Goal: Book appointment/travel/reservation

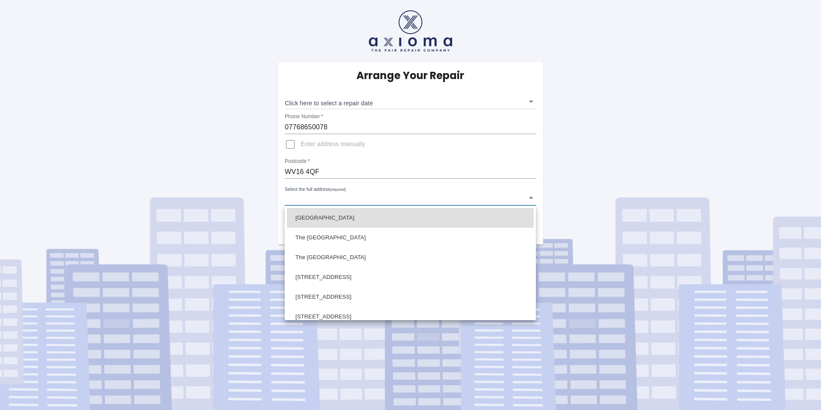
click at [362, 199] on body "Arrange Your Repair Click here to select a repair date ​ Phone Number   * 07768…" at bounding box center [410, 205] width 821 height 410
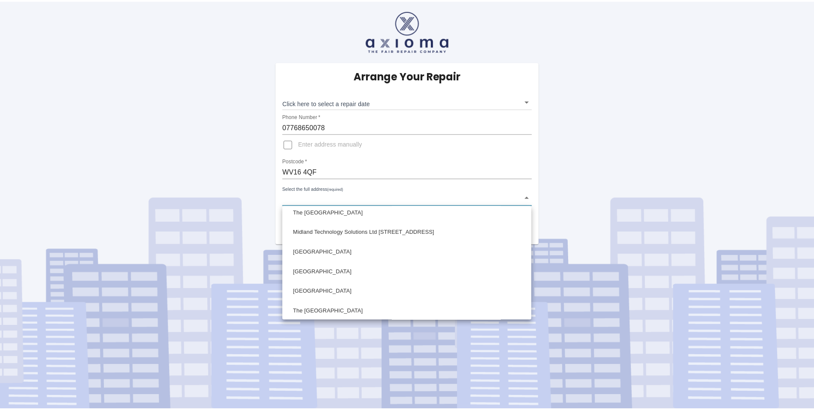
scroll to position [581, 0]
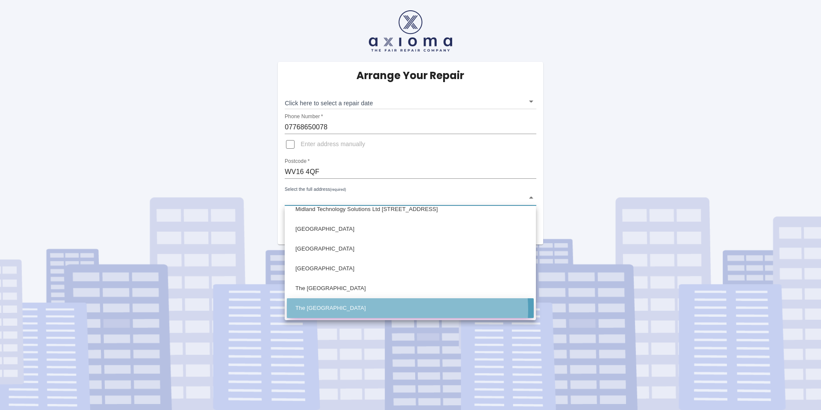
click at [387, 309] on li "The [GEOGRAPHIC_DATA]" at bounding box center [410, 308] width 247 height 20
type input "The [GEOGRAPHIC_DATA]"
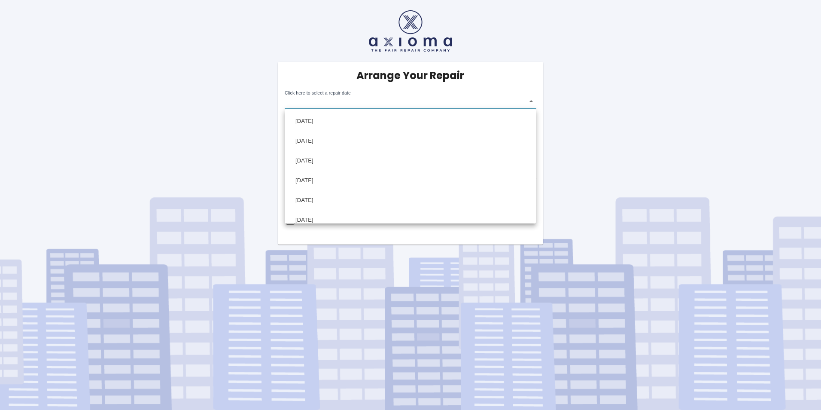
click at [523, 99] on body "Arrange Your Repair Click here to select a repair date ​ Phone Number   * 07768…" at bounding box center [410, 205] width 821 height 410
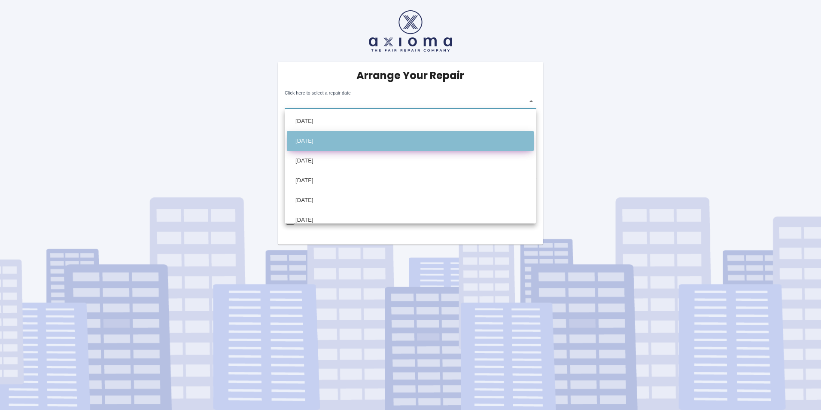
click at [416, 138] on li "[DATE]" at bounding box center [410, 141] width 247 height 20
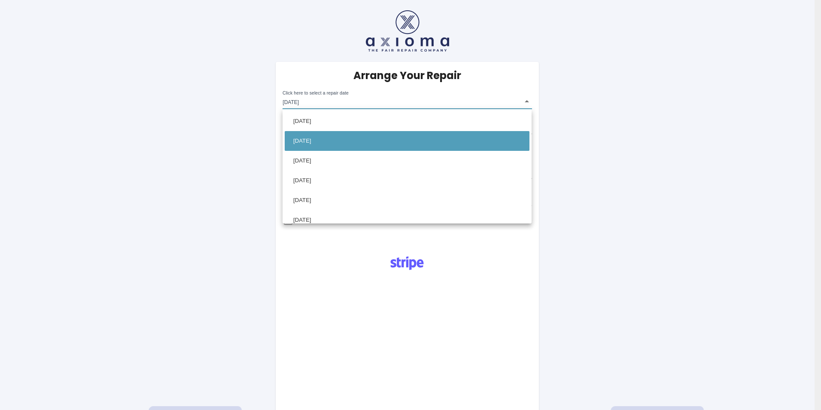
click at [523, 102] on body "Arrange Your Repair Click here to select a repair date [DATE] [DATE]T00:00:00.0…" at bounding box center [410, 308] width 821 height 616
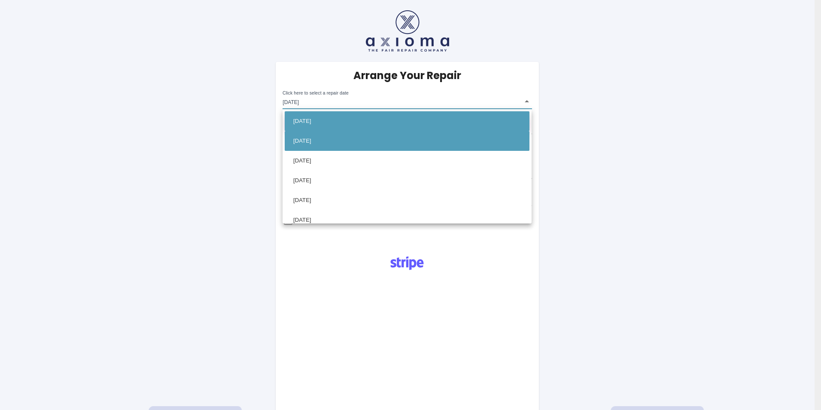
click at [361, 119] on li "[DATE]" at bounding box center [407, 121] width 245 height 20
type input "[DATE]T00:00:00.000Z"
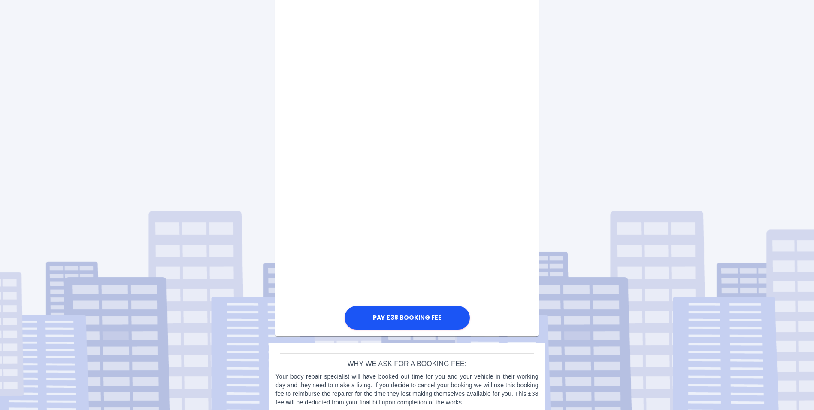
scroll to position [355, 0]
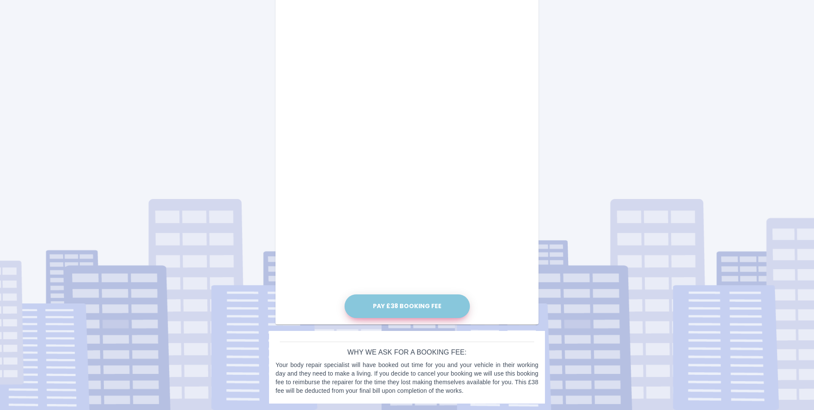
click at [419, 301] on button "Pay £38 Booking Fee" at bounding box center [407, 306] width 125 height 24
